Goal: Information Seeking & Learning: Learn about a topic

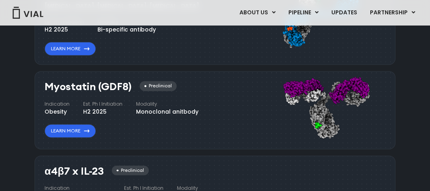
scroll to position [860, 0]
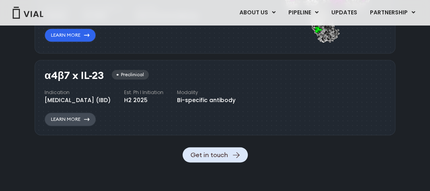
click at [64, 126] on link "Learn More" at bounding box center [70, 119] width 51 height 14
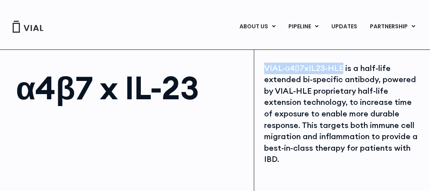
drag, startPoint x: 340, startPoint y: 68, endPoint x: 250, endPoint y: 64, distance: 90.0
copy div "α4β7 x IL-23 VIAL-α4β7xIL23-HLE"
drag, startPoint x: 283, startPoint y: 154, endPoint x: 278, endPoint y: 154, distance: 5.2
click at [278, 154] on div "VIAL-α4β7xIL23-HLE is a half-life extended bi-specific antibody, powered by VIA…" at bounding box center [342, 113] width 156 height 102
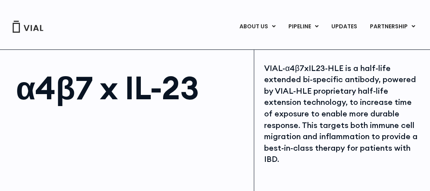
click at [285, 163] on div "VIAL-α4β7xIL23-HLE is a half-life extended bi-specific antibody, powered by VIA…" at bounding box center [342, 113] width 156 height 102
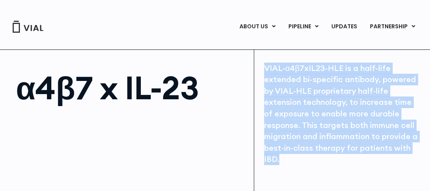
drag, startPoint x: 282, startPoint y: 158, endPoint x: 258, endPoint y: 72, distance: 89.3
copy div "VIAL-α4β7xIL23-HLE is a half-life extended bi-specific antibody, powered by VIA…"
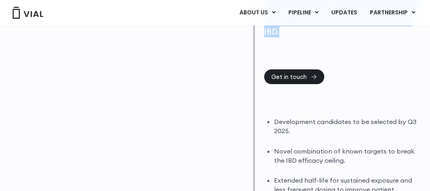
scroll to position [159, 0]
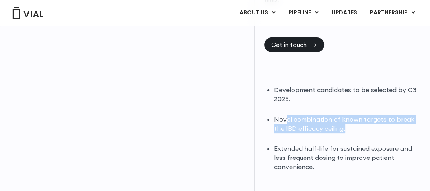
drag, startPoint x: 285, startPoint y: 116, endPoint x: 348, endPoint y: 127, distance: 64.3
click at [348, 127] on li "Novel combination of known targets to break the IBD efficacy ceiling." at bounding box center [347, 124] width 146 height 18
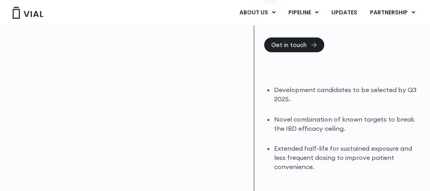
click at [338, 170] on li "Extended half-life for sustained exposure and less frequent dosing to improve p…" at bounding box center [347, 157] width 146 height 27
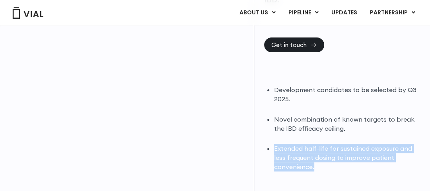
click at [338, 170] on li "Extended half-life for sustained exposure and less frequent dosing to improve p…" at bounding box center [347, 157] width 146 height 27
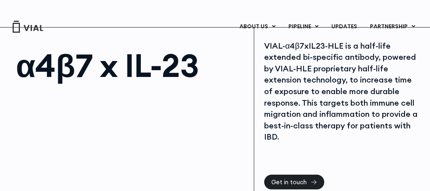
scroll to position [0, 0]
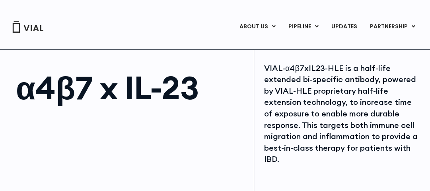
click at [106, 86] on h1 "α4β7 x IL-23" at bounding box center [131, 88] width 230 height 32
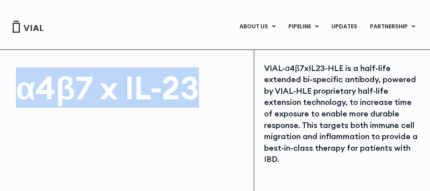
click at [106, 86] on h1 "α4β7 x IL-23" at bounding box center [131, 88] width 230 height 32
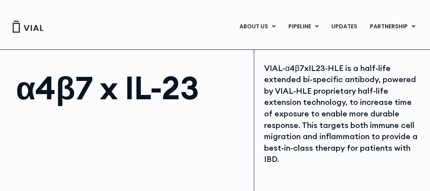
click at [328, 94] on div "VIAL-α4β7xIL23-HLE is a half-life extended bi-specific antibody, powered by VIA…" at bounding box center [342, 113] width 156 height 102
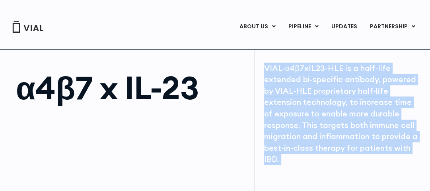
click at [328, 94] on div "VIAL-α4β7xIL23-HLE is a half-life extended bi-specific antibody, powered by VIA…" at bounding box center [342, 113] width 156 height 102
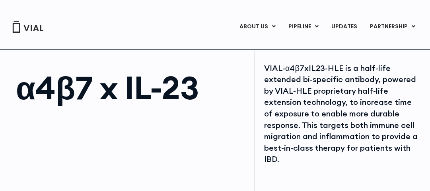
click at [60, 89] on h1 "α4β7 x IL-23" at bounding box center [131, 88] width 230 height 32
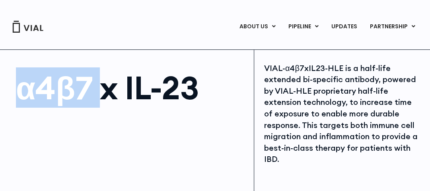
click at [60, 89] on h1 "α4β7 x IL-23" at bounding box center [131, 88] width 230 height 32
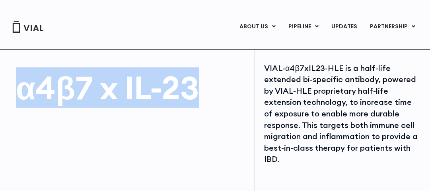
click at [60, 89] on h1 "α4β7 x IL-23" at bounding box center [131, 88] width 230 height 32
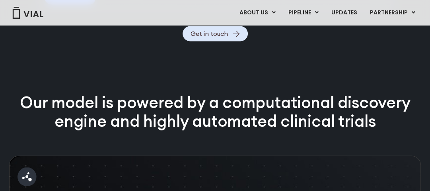
scroll to position [924, 0]
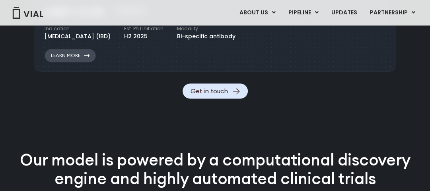
click at [74, 62] on link "Learn More" at bounding box center [70, 56] width 51 height 14
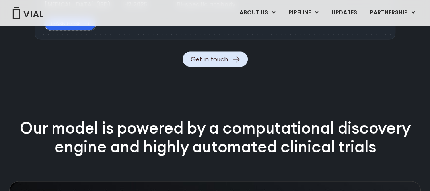
scroll to position [1178, 0]
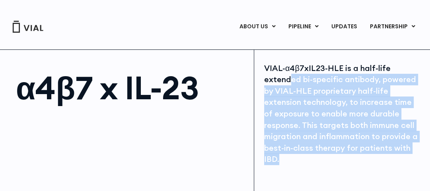
drag, startPoint x: 291, startPoint y: 75, endPoint x: 403, endPoint y: 156, distance: 138.2
click at [403, 156] on div "VIAL-α4β7xIL23-HLE is a half-life extended bi-specific antibody, powered by VIA…" at bounding box center [342, 113] width 156 height 102
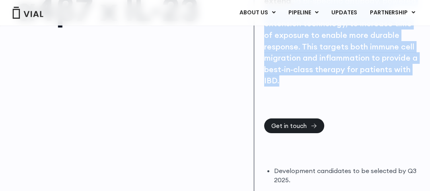
scroll to position [159, 0]
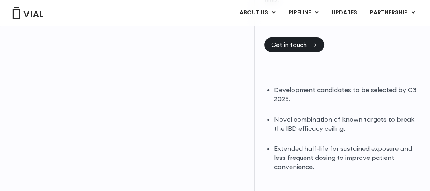
click at [321, 124] on li "Novel combination of known targets to break the IBD efficacy ceiling." at bounding box center [347, 124] width 146 height 18
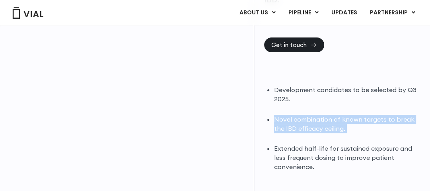
click at [321, 124] on li "Novel combination of known targets to break the IBD efficacy ceiling." at bounding box center [347, 124] width 146 height 18
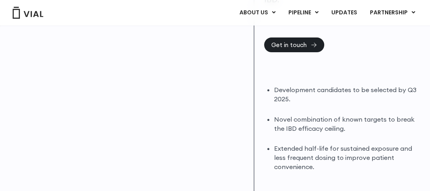
click at [321, 154] on li "Extended half-life for sustained exposure and less frequent dosing to improve p…" at bounding box center [347, 157] width 146 height 27
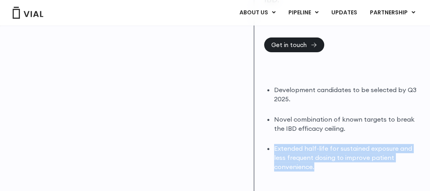
click at [321, 154] on li "Extended half-life for sustained exposure and less frequent dosing to improve p…" at bounding box center [347, 157] width 146 height 27
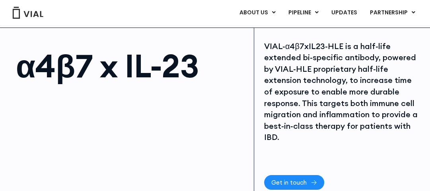
scroll to position [0, 0]
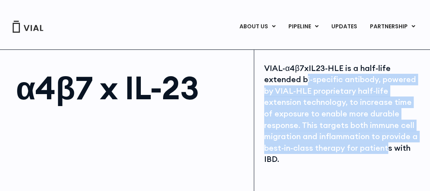
drag, startPoint x: 305, startPoint y: 82, endPoint x: 387, endPoint y: 152, distance: 108.7
click at [387, 152] on div "VIAL-α4β7xIL23-HLE is a half-life extended bi-specific antibody, powered by VIA…" at bounding box center [342, 113] width 156 height 102
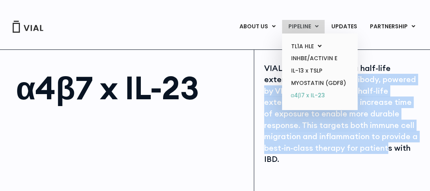
click at [317, 96] on link "α4β7 x IL-23" at bounding box center [320, 95] width 70 height 13
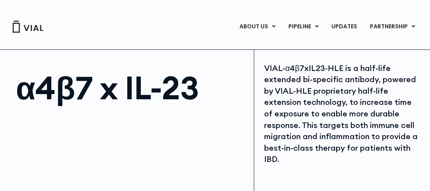
click at [307, 105] on div "VIAL-α4β7xIL23-HLE is a half-life extended bi-specific antibody, powered by VIA…" at bounding box center [342, 113] width 156 height 102
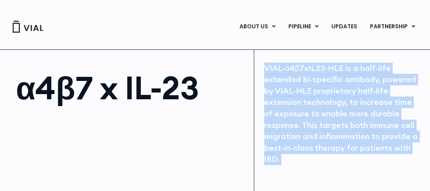
click at [307, 105] on div "VIAL-α4β7xIL23-HLE is a half-life extended bi-specific antibody, powered by VIA…" at bounding box center [342, 113] width 156 height 102
click at [336, 152] on div "VIAL-α4β7xIL23-HLE is a half-life extended bi-specific antibody, powered by VIA…" at bounding box center [342, 113] width 156 height 102
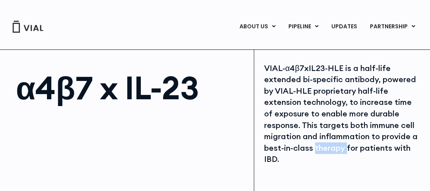
click at [336, 152] on div "VIAL-α4β7xIL23-HLE is a half-life extended bi-specific antibody, powered by VIA…" at bounding box center [342, 113] width 156 height 102
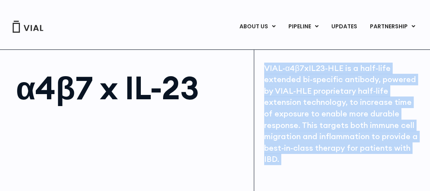
click at [336, 152] on div "VIAL-α4β7xIL23-HLE is a half-life extended bi-specific antibody, powered by VIA…" at bounding box center [342, 113] width 156 height 102
